Goal: Task Accomplishment & Management: Complete application form

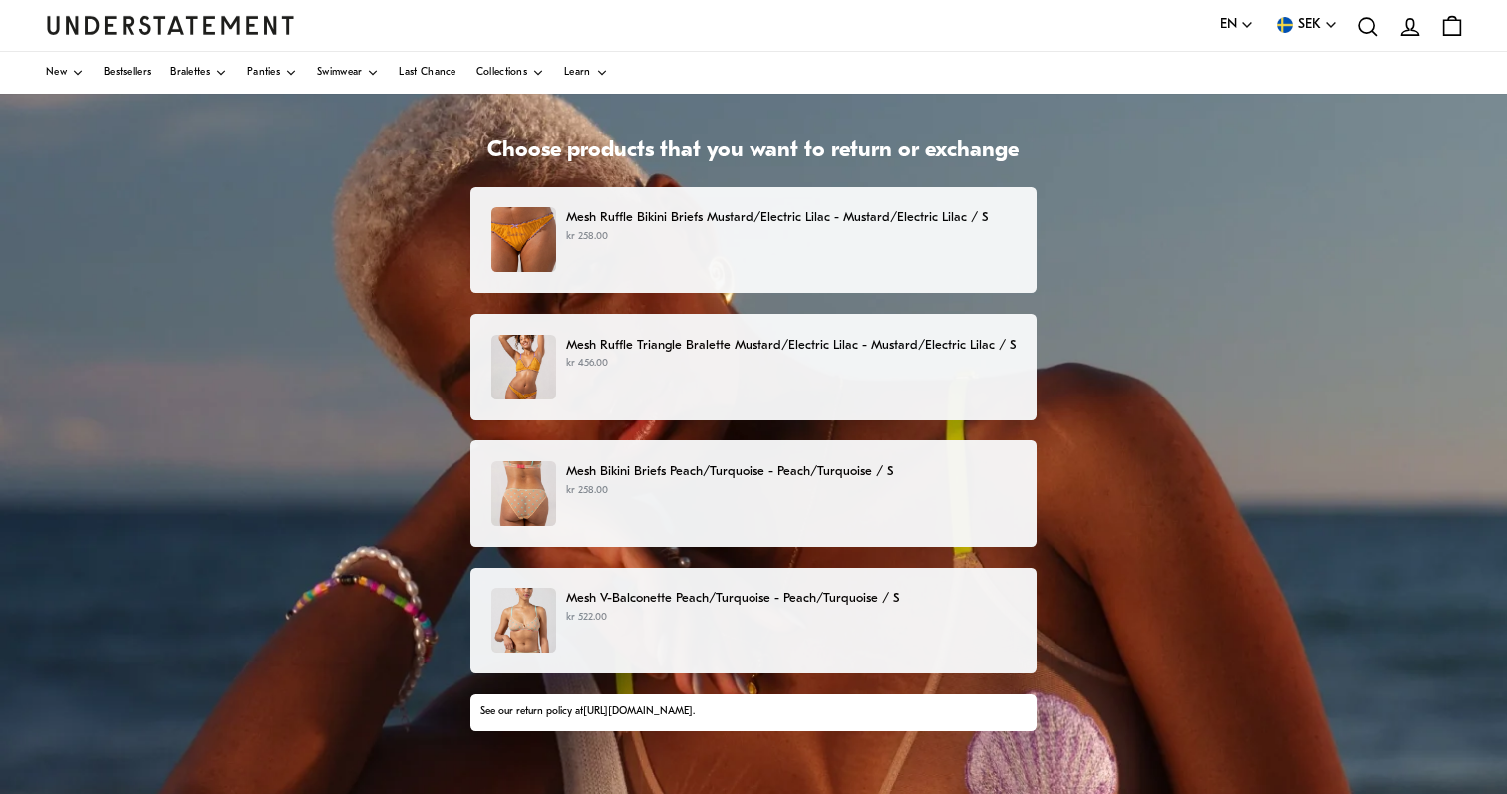
scroll to position [58, 0]
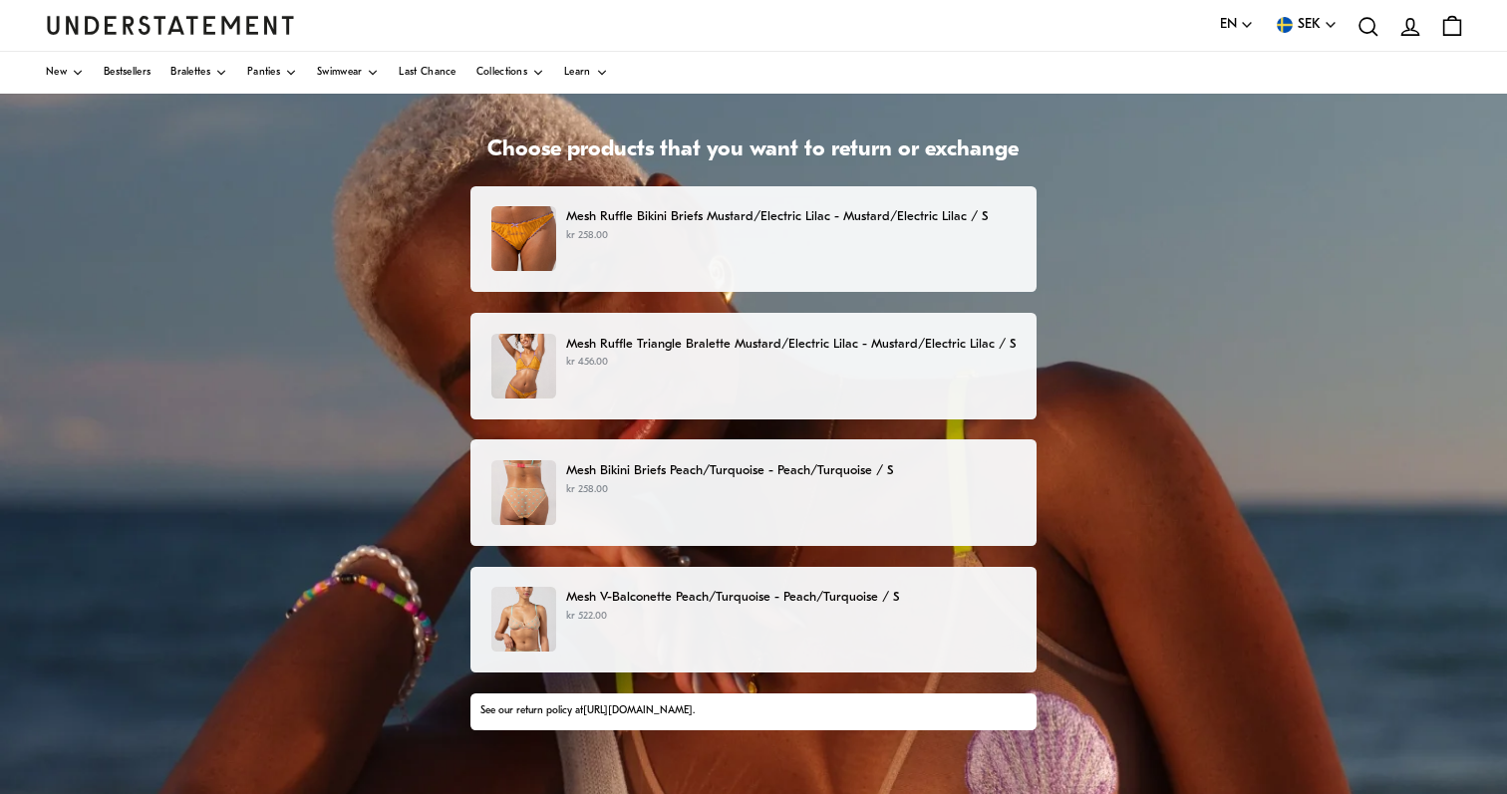
click at [688, 482] on p "kr 258.00" at bounding box center [791, 490] width 450 height 16
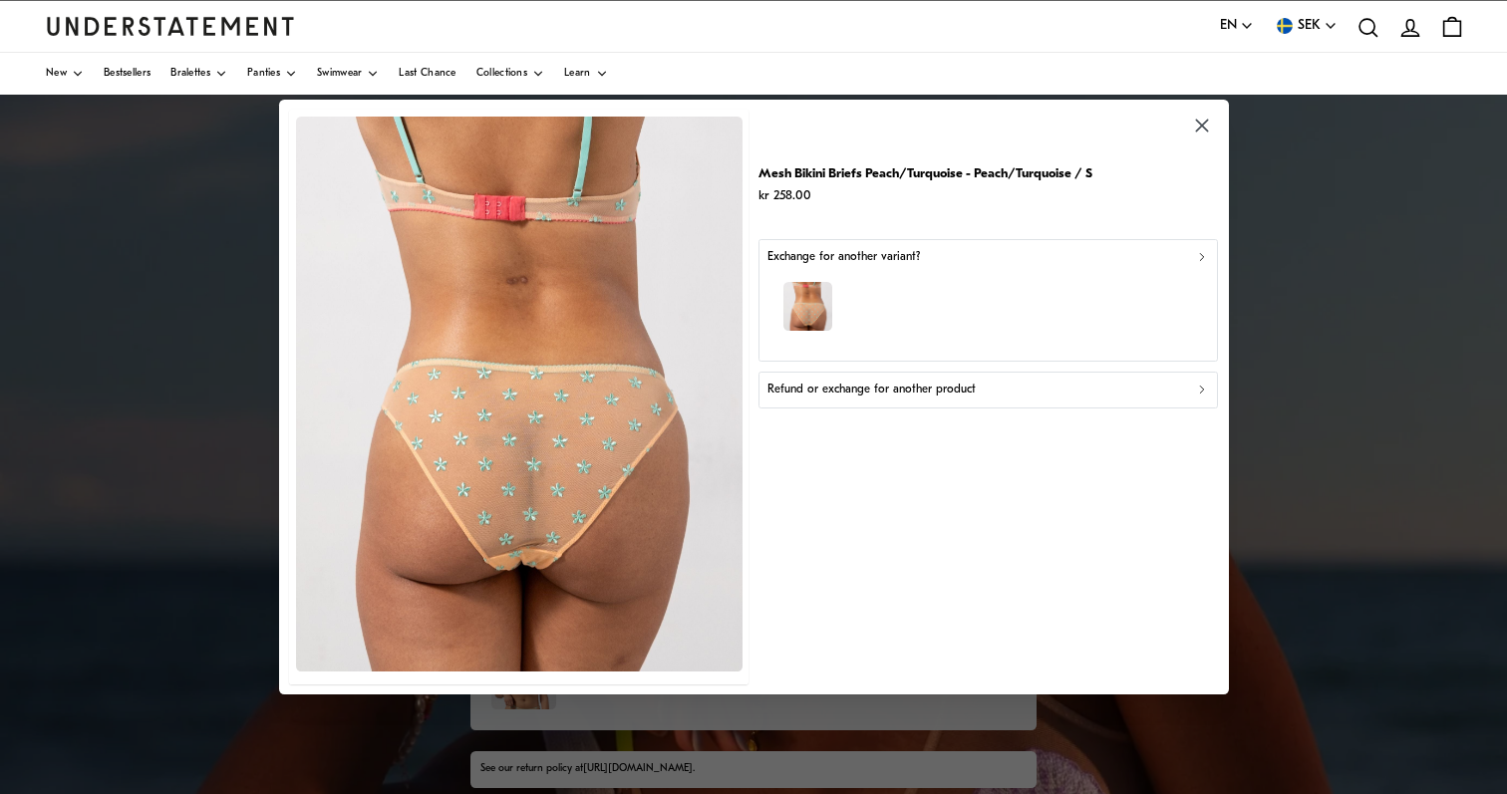
click at [949, 256] on div "Exchange for another variant?" at bounding box center [988, 256] width 442 height 19
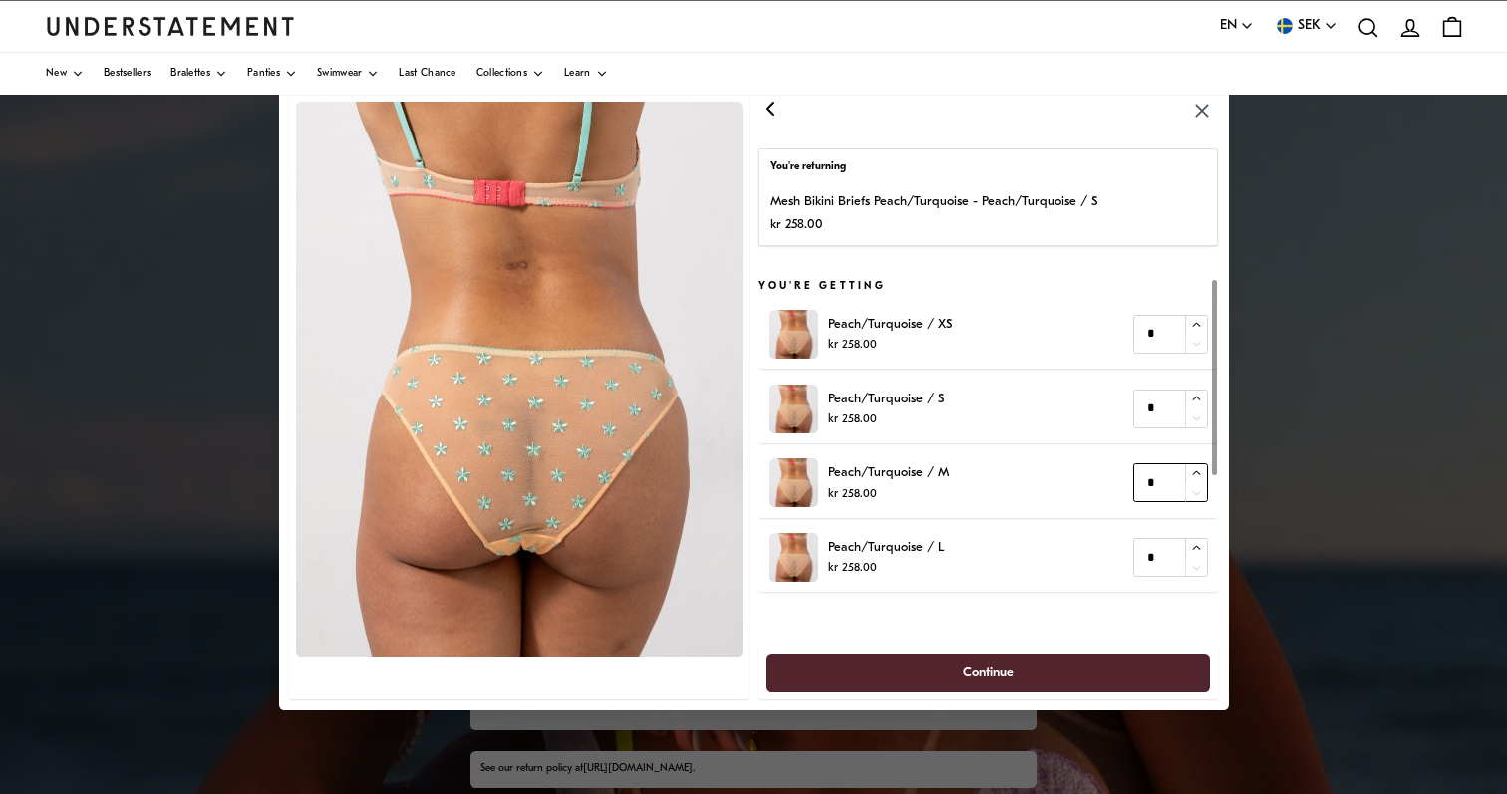
type input "*"
click at [1198, 474] on icon "button" at bounding box center [1196, 473] width 13 height 13
click at [959, 676] on span "Continue" at bounding box center [988, 672] width 401 height 37
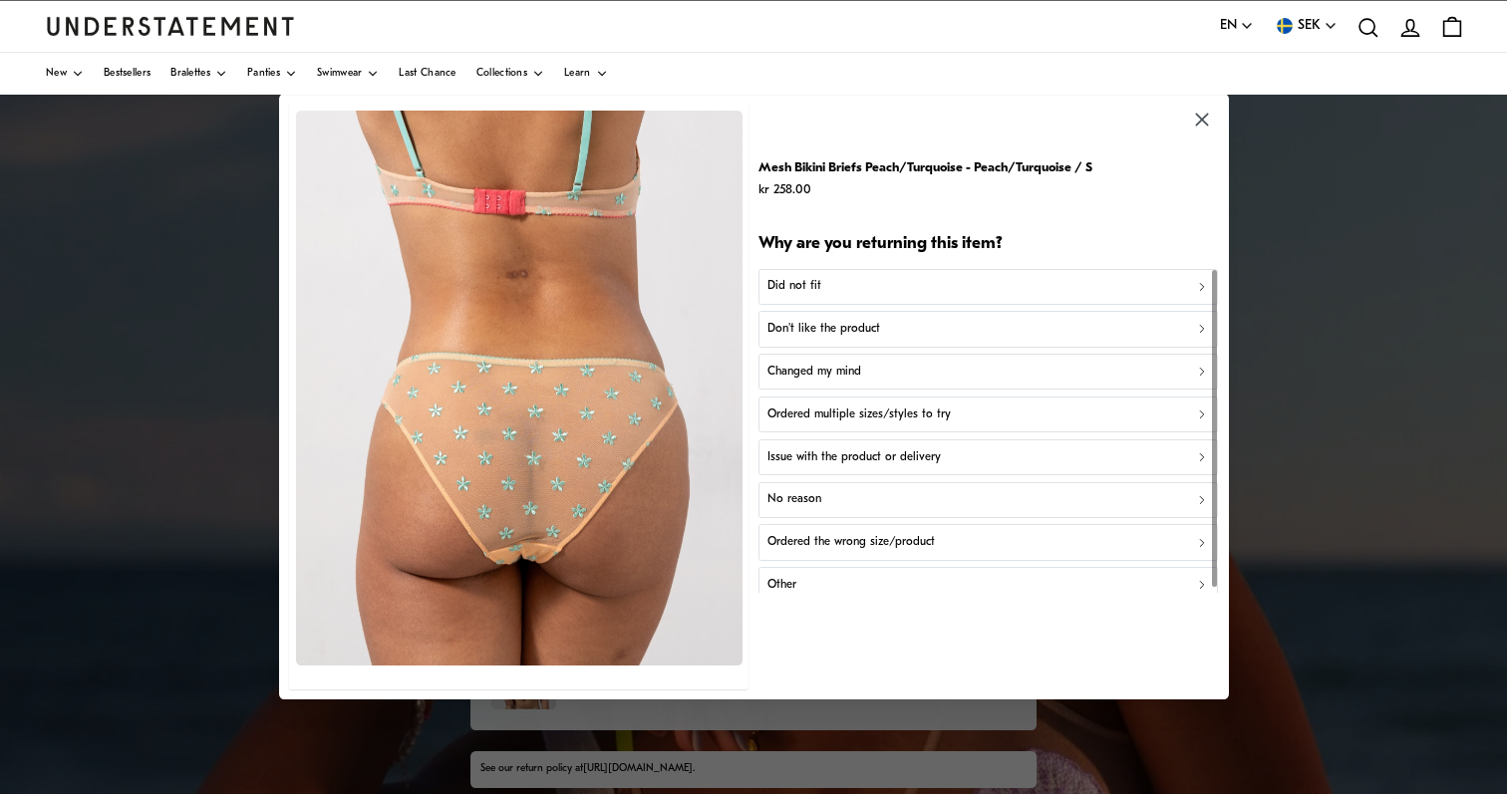
click at [959, 535] on div "Ordered the wrong size/product" at bounding box center [988, 542] width 442 height 19
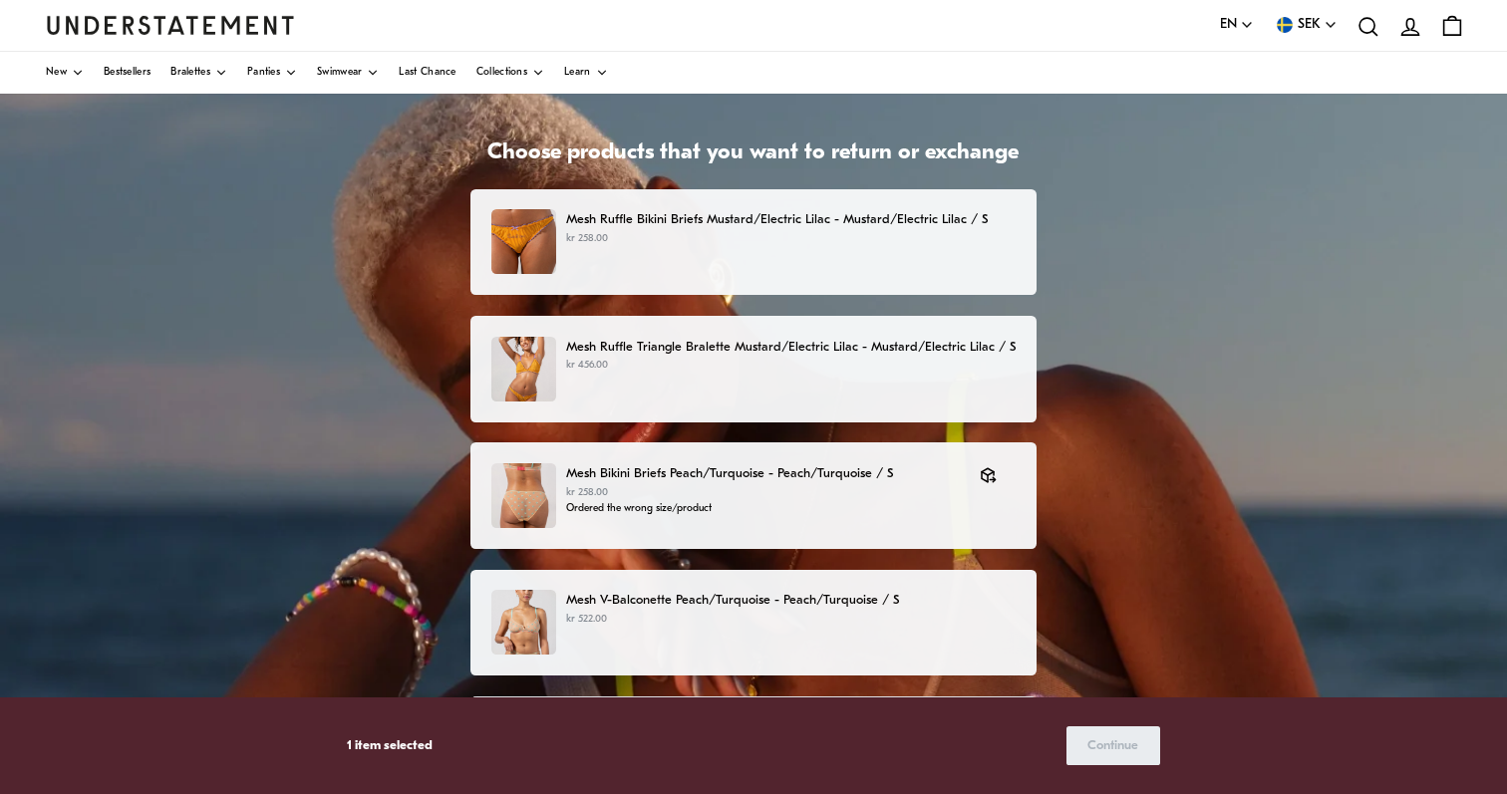
scroll to position [55, 0]
